Goal: Register for event/course

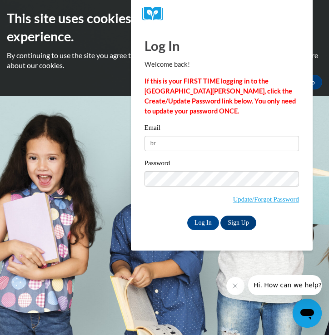
type input "b"
type input "[EMAIL_ADDRESS][DOMAIN_NAME]"
click at [240, 224] on link "Sign Up" at bounding box center [237, 223] width 35 height 15
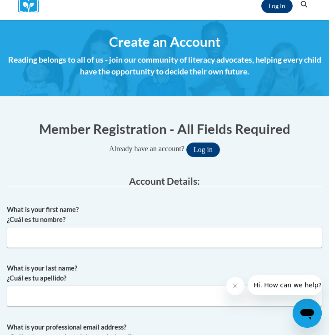
scroll to position [106, 0]
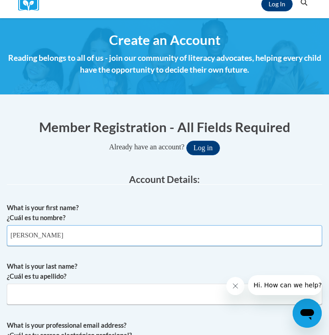
type input "Brittany"
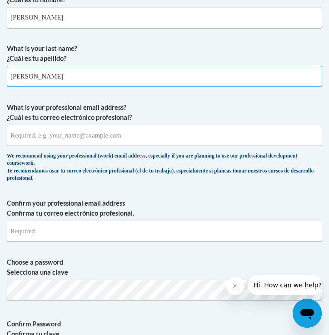
scroll to position [336, 0]
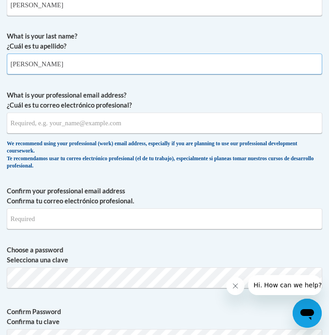
type input "Taylor"
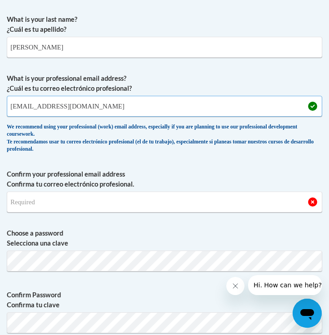
scroll to position [353, 0]
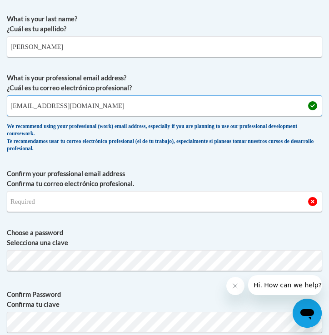
type input "taylbm22@uwgb.edu"
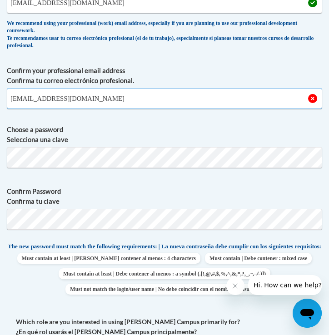
scroll to position [464, 0]
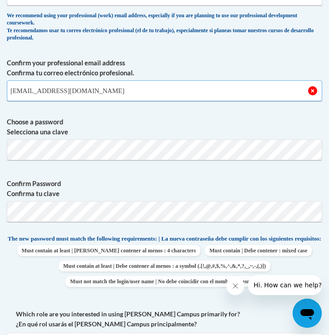
type input "taylbm22@uwgb.edu"
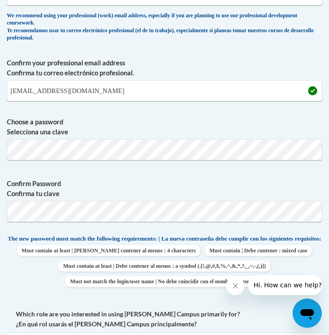
click at [144, 182] on label "Confirm Password Confirma tu clave" at bounding box center [164, 189] width 315 height 20
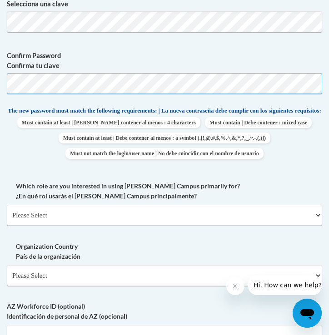
scroll to position [613, 0]
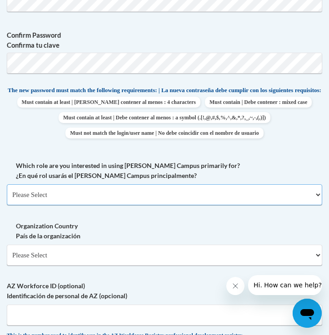
select select "5a18ea06-2b54-4451-96f2-d152daf9eac5"
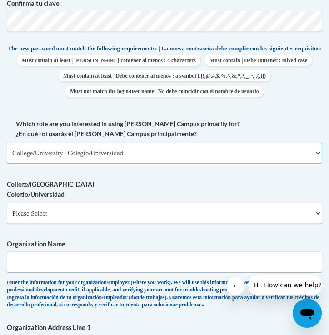
scroll to position [658, 0]
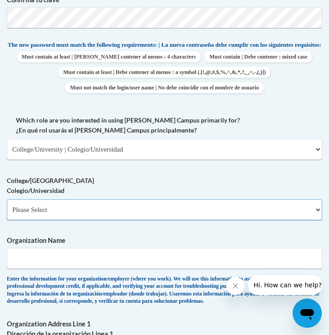
select select "99b32b07-cffc-426c-8bf6-0cd77760d84b"
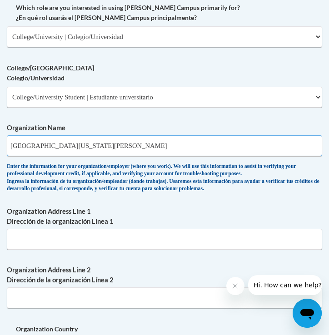
scroll to position [839, 0]
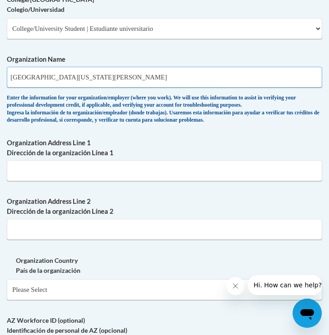
type input "University Of Wisconsin Green Bay"
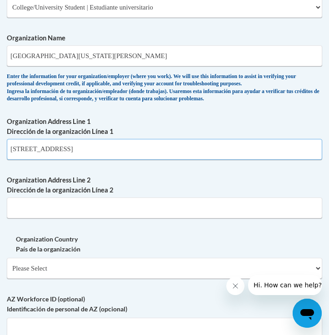
scroll to position [858, 0]
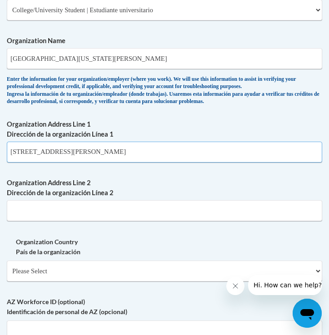
click at [56, 154] on input "2420 Nicolet Dr Green Bay WI" at bounding box center [164, 152] width 315 height 21
click at [109, 155] on input "2420 Nicolet Dr, Green Bay WI" at bounding box center [164, 152] width 315 height 21
click at [89, 154] on input "2420 Nicolet Dr, Green Bay WI" at bounding box center [164, 152] width 315 height 21
click at [119, 152] on input "2420 Nicolet Dr, Green Bay, WI" at bounding box center [164, 152] width 315 height 21
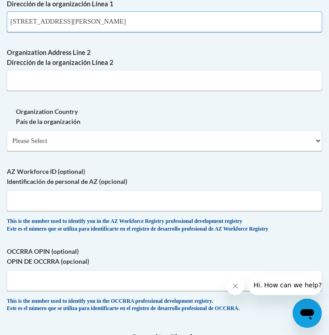
scroll to position [989, 0]
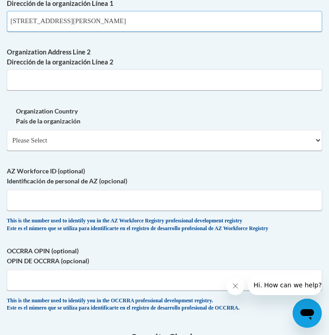
type input "2420 Nicolet Dr, Green Bay, WI 54311"
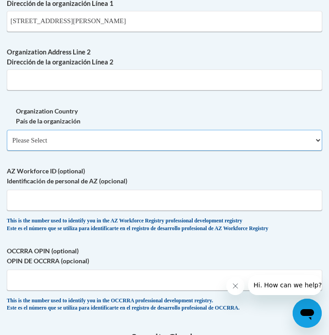
select select "ad49bcad-a171-4b2e-b99c-48b446064914"
select select
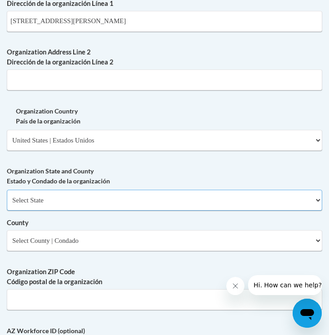
select select "Wisconsin"
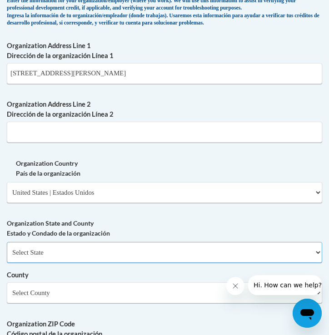
scroll to position [938, 0]
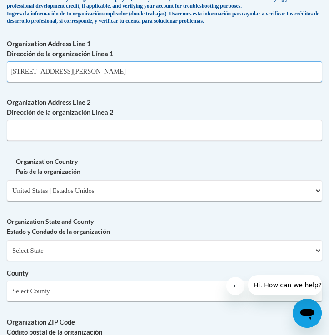
drag, startPoint x: 134, startPoint y: 75, endPoint x: 55, endPoint y: 77, distance: 78.6
click at [55, 76] on input "2420 Nicolet Dr, Green Bay, WI 54311" at bounding box center [164, 71] width 315 height 21
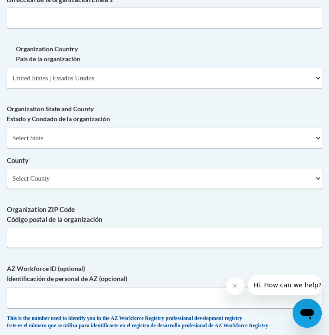
scroll to position [1059, 0]
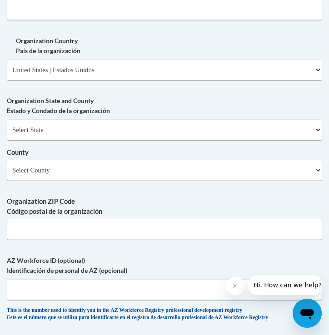
type input "2420 Nicolet Dr"
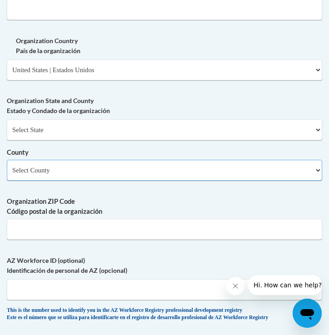
select select "Brown"
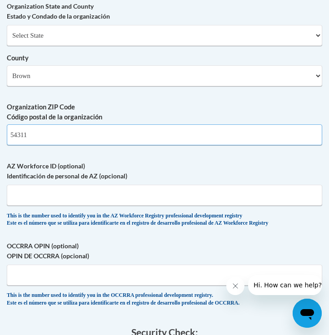
scroll to position [1162, 0]
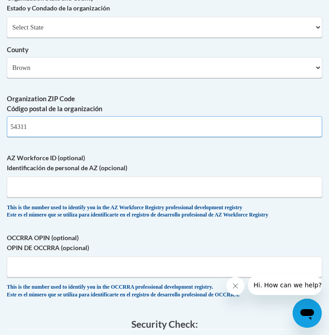
type input "54311"
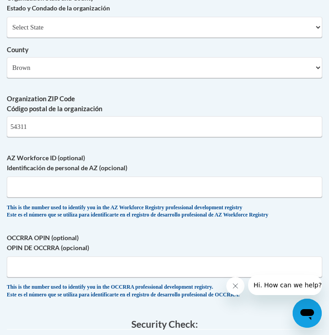
click at [132, 233] on label "OCCRRA OPIN (optional) OPIN DE OCCRRA (opcional)" at bounding box center [164, 243] width 315 height 20
click at [132, 257] on input "OCCRRA OPIN (optional) OPIN DE OCCRRA (opcional)" at bounding box center [164, 267] width 315 height 21
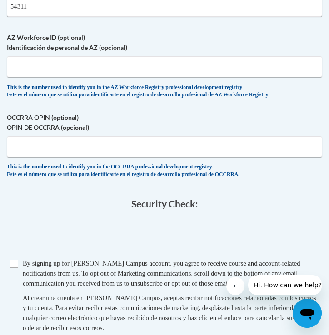
scroll to position [1330, 0]
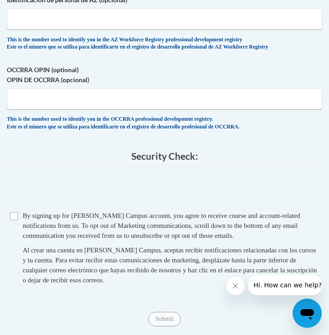
click at [14, 212] on input "Checkbox" at bounding box center [14, 216] width 8 height 8
checkbox input "true"
click at [165, 312] on input "Submit" at bounding box center [164, 319] width 33 height 15
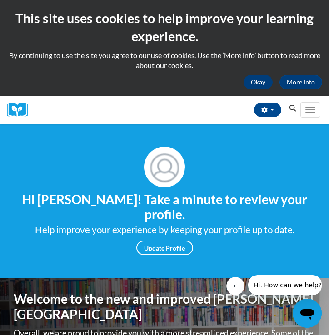
click at [267, 84] on button "Okay" at bounding box center [257, 82] width 29 height 15
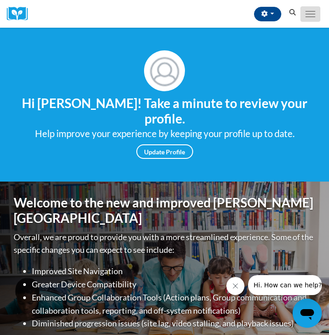
click at [314, 15] on button "Toggle navigation" at bounding box center [310, 13] width 20 height 15
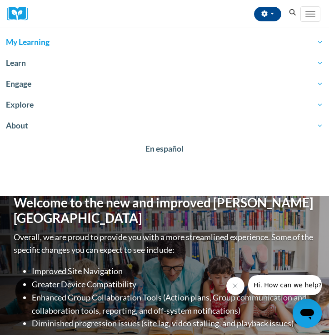
click at [50, 41] on span "My Learning" at bounding box center [164, 42] width 317 height 11
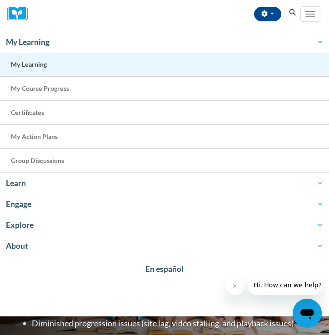
click at [34, 68] on link "My Learning" at bounding box center [164, 65] width 329 height 24
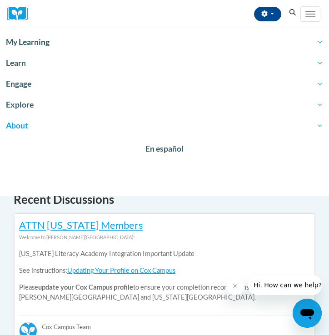
scroll to position [219, 0]
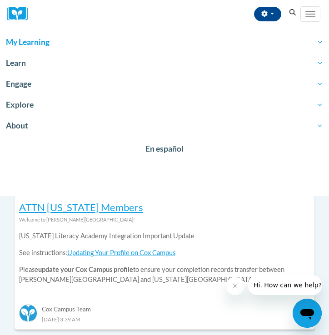
click at [74, 40] on span "My Learning" at bounding box center [164, 42] width 317 height 11
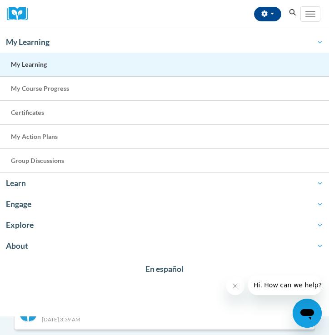
click at [38, 68] on span "My Learning" at bounding box center [29, 64] width 36 height 8
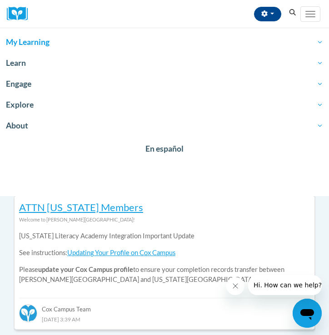
click at [37, 42] on span "My Learning" at bounding box center [164, 42] width 317 height 11
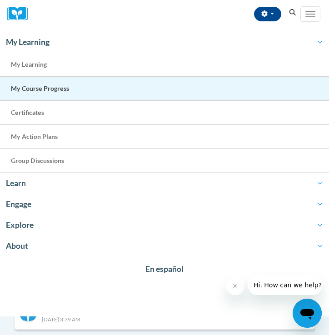
click at [32, 90] on span "My Course Progress" at bounding box center [40, 88] width 58 height 8
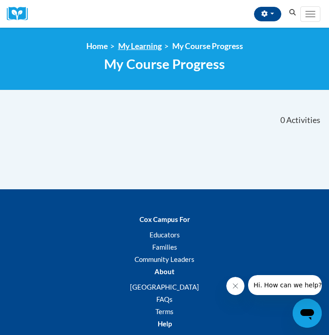
click at [148, 49] on link "My Learning" at bounding box center [140, 46] width 44 height 10
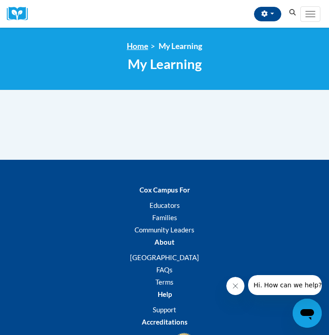
click at [138, 47] on link "Home" at bounding box center [137, 46] width 21 height 10
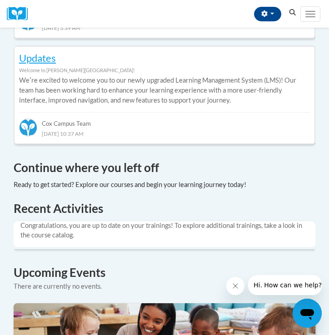
scroll to position [512, 0]
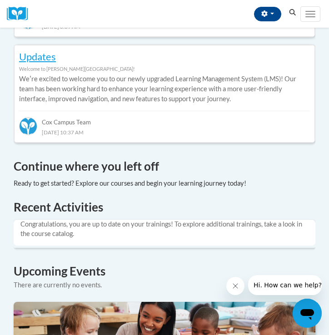
click at [226, 179] on div at bounding box center [130, 184] width 233 height 10
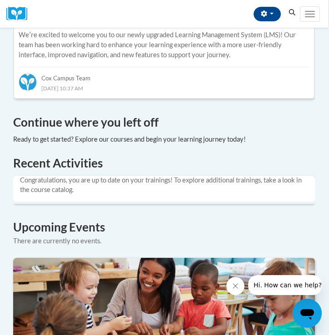
scroll to position [529, 0]
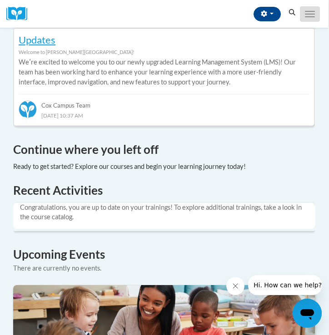
click at [310, 14] on span "Main menu" at bounding box center [310, 14] width 10 height 1
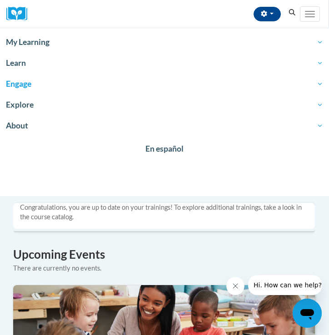
click at [53, 87] on span "Engage" at bounding box center [164, 84] width 317 height 11
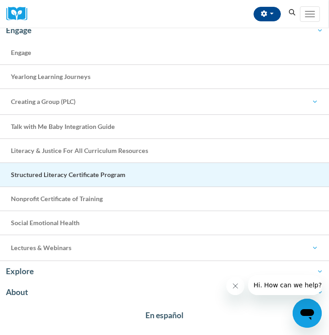
scroll to position [54, 0]
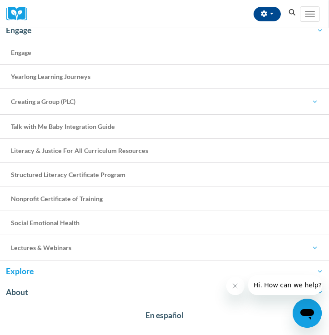
click at [22, 273] on span "Explore" at bounding box center [164, 271] width 317 height 11
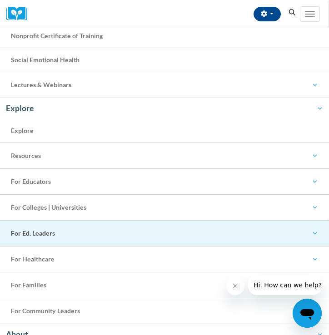
scroll to position [243, 0]
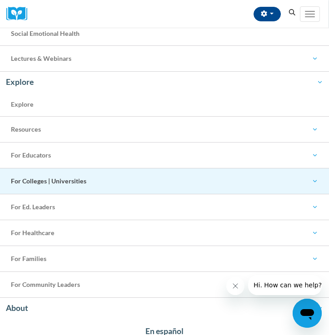
click at [37, 186] on span "For Colleges | Universities" at bounding box center [164, 181] width 307 height 11
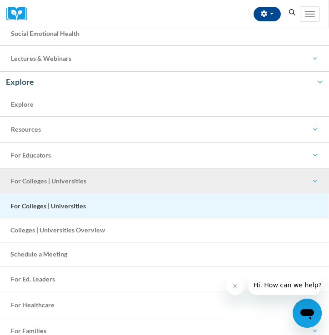
click at [36, 206] on span "For Colleges | Universities" at bounding box center [47, 206] width 75 height 8
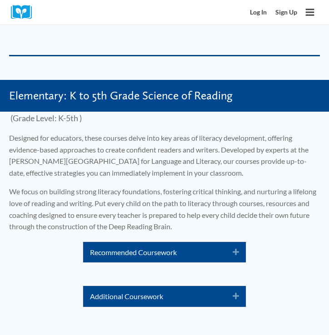
scroll to position [1460, 0]
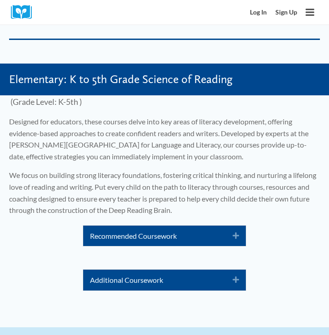
click at [210, 230] on link "Recommended Coursework" at bounding box center [154, 236] width 129 height 12
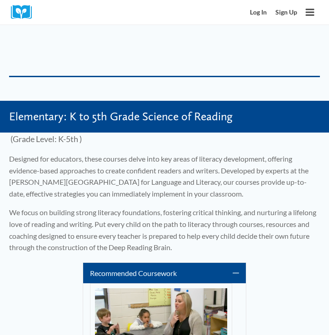
scroll to position [1428, 0]
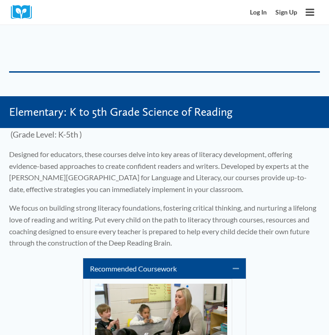
click at [146, 105] on span "Elementary: K to 5th Grade Science of Reading" at bounding box center [120, 112] width 223 height 14
click at [96, 105] on span "Elementary: K to 5th Grade Science of Reading" at bounding box center [120, 112] width 223 height 14
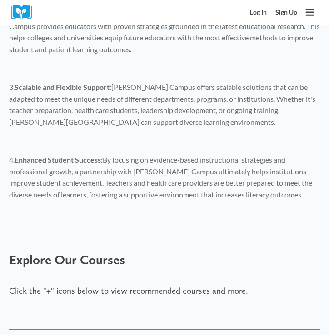
scroll to position [475, 0]
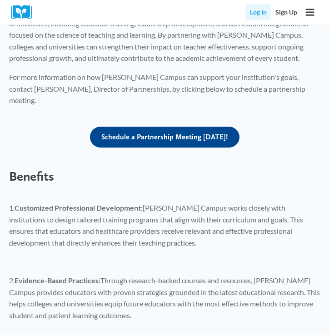
click at [256, 13] on link "Log In" at bounding box center [257, 12] width 25 height 16
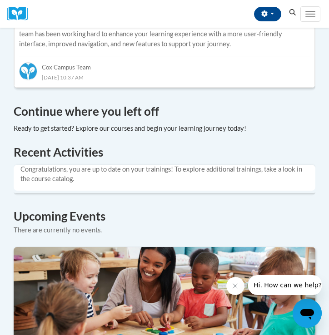
scroll to position [568, 0]
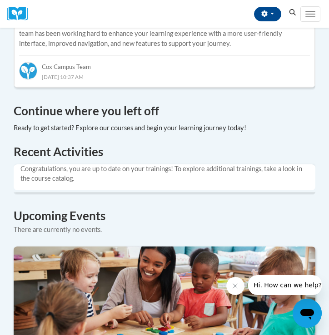
click at [290, 11] on icon "Search" at bounding box center [292, 12] width 8 height 7
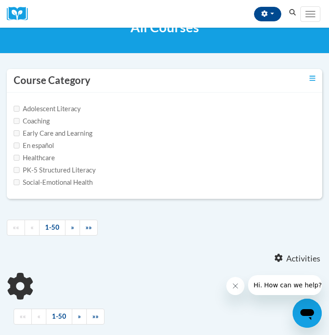
scroll to position [53, 0]
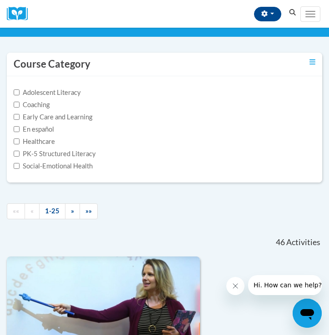
click at [16, 154] on input "PK-5 Structured Literacy" at bounding box center [17, 154] width 6 height 6
checkbox input "true"
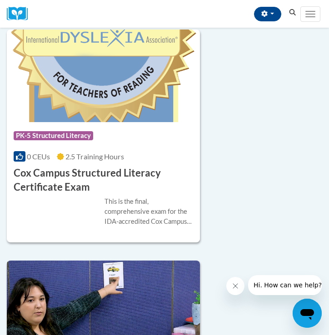
scroll to position [245, 0]
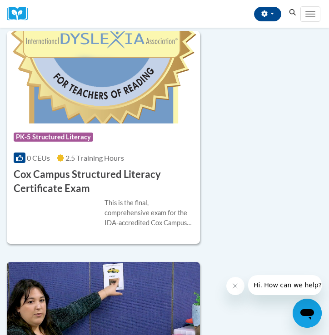
click at [94, 117] on img at bounding box center [103, 77] width 193 height 93
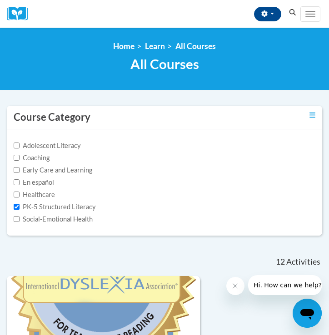
scroll to position [0, 0]
click at [244, 266] on nav "«« « 1-12 » »» 12 Activities CEUs" at bounding box center [164, 262] width 329 height 29
click at [195, 264] on nav "«« « 1-12 » »» 12 Activities CEUs" at bounding box center [164, 262] width 329 height 29
click at [295, 13] on icon "Search" at bounding box center [292, 12] width 8 height 7
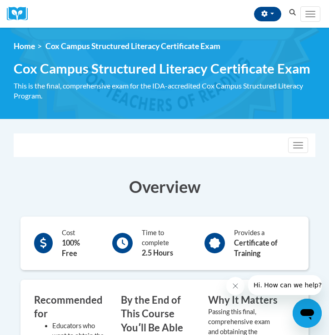
click at [119, 243] on icon at bounding box center [122, 243] width 11 height 11
click at [51, 248] on div at bounding box center [43, 243] width 19 height 20
click at [225, 230] on div "Provides a Certificate of Training" at bounding box center [250, 243] width 104 height 35
click at [194, 66] on span "Cox Campus Structured Literacy Certificate Exam" at bounding box center [162, 68] width 297 height 16
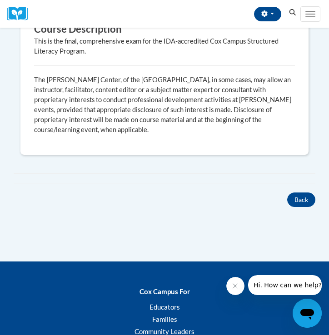
scroll to position [450, 0]
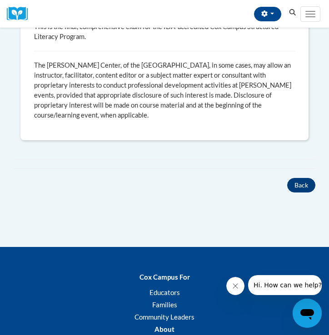
click at [303, 185] on button "Back" at bounding box center [301, 185] width 28 height 15
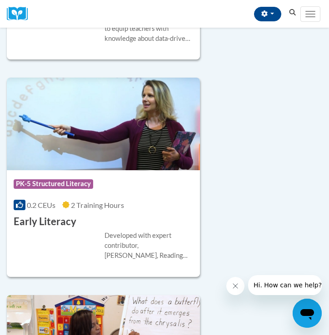
scroll to position [2517, 0]
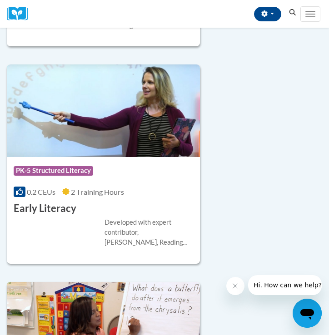
click at [120, 141] on img at bounding box center [103, 111] width 193 height 93
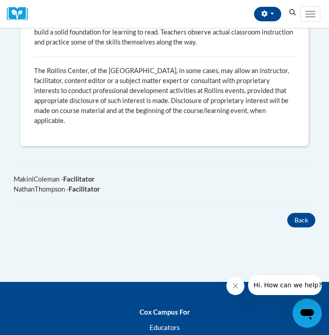
scroll to position [694, 0]
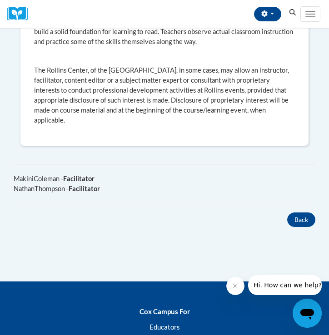
click at [76, 184] on div "NathanThompson - Facilitator" at bounding box center [165, 189] width 302 height 10
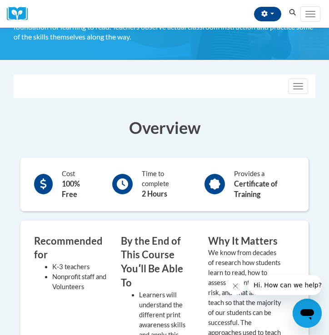
scroll to position [98, 0]
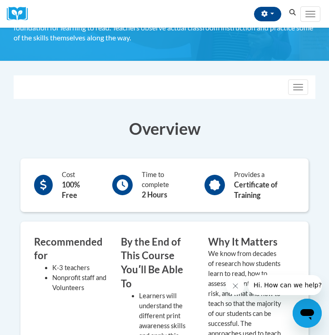
click at [289, 99] on nav "Toggle navigation Overview How it works Lessons Resources FAQs Enroll" at bounding box center [165, 87] width 302 height 24
click at [298, 84] on span "button" at bounding box center [298, 84] width 10 height 1
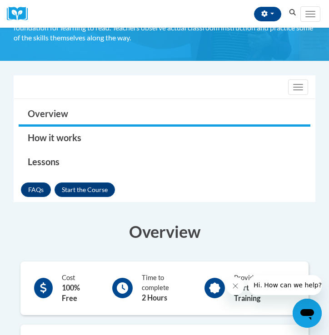
click at [72, 223] on h3 "Overview" at bounding box center [165, 231] width 302 height 23
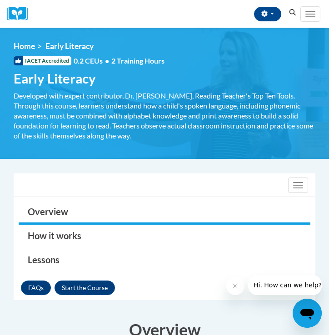
scroll to position [0, 0]
